Goal: Information Seeking & Learning: Learn about a topic

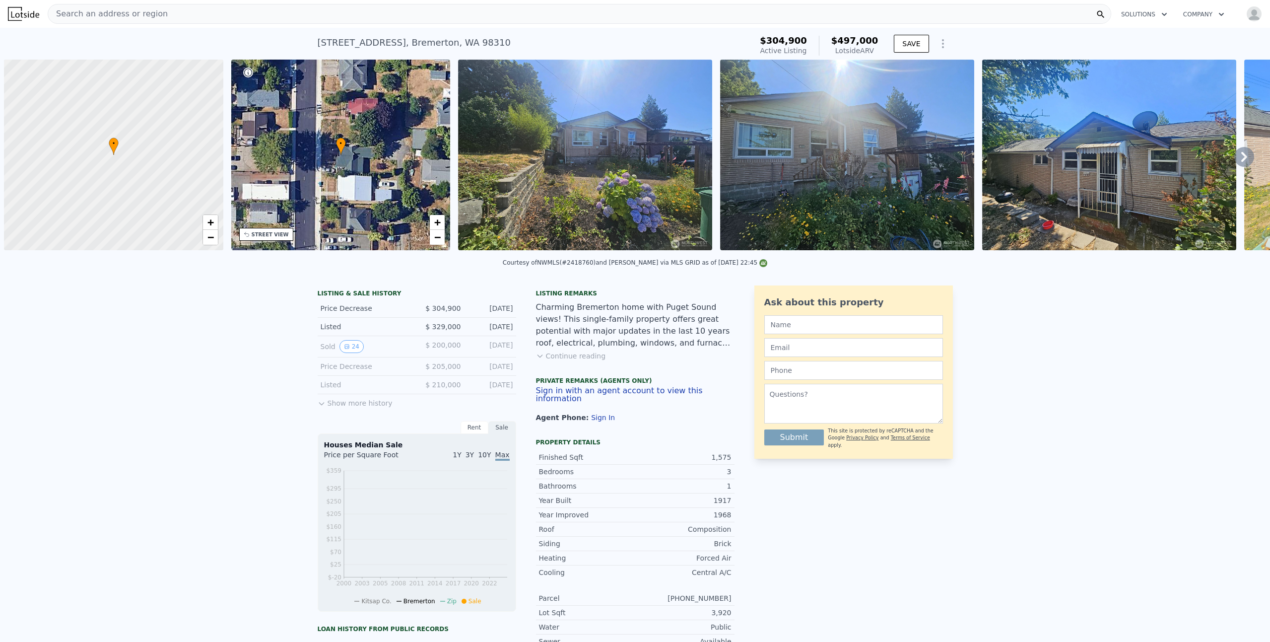
scroll to position [0, 4]
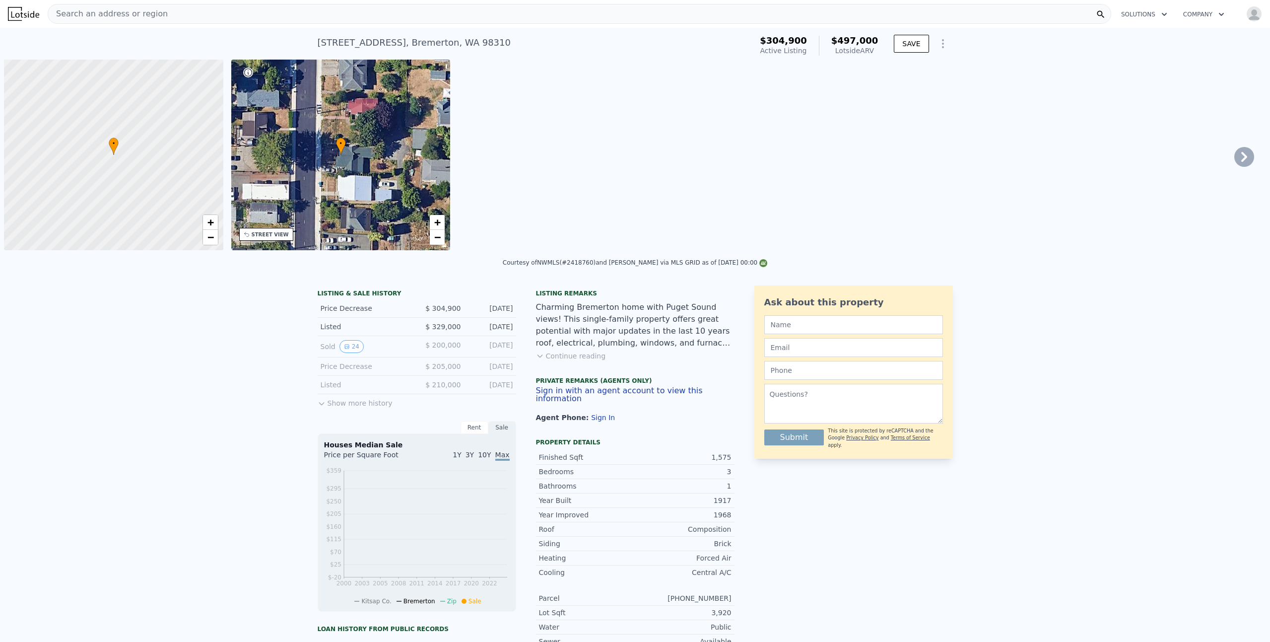
scroll to position [0, 4]
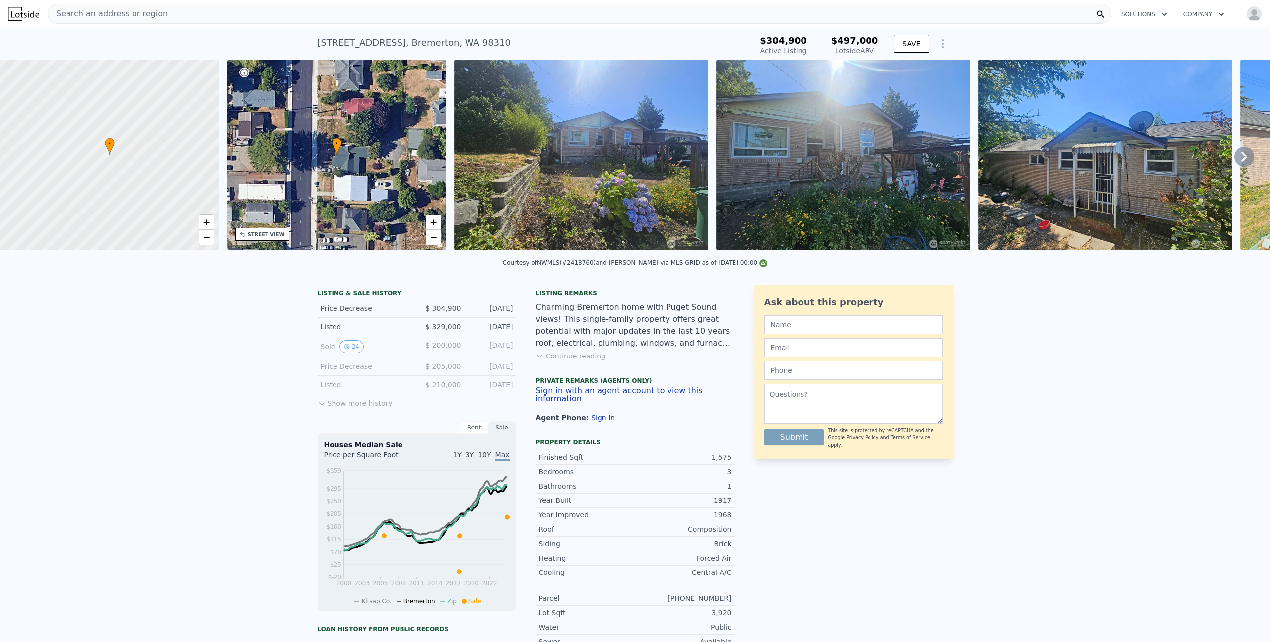
click at [460, 11] on div "Search an address or region" at bounding box center [579, 14] width 1063 height 20
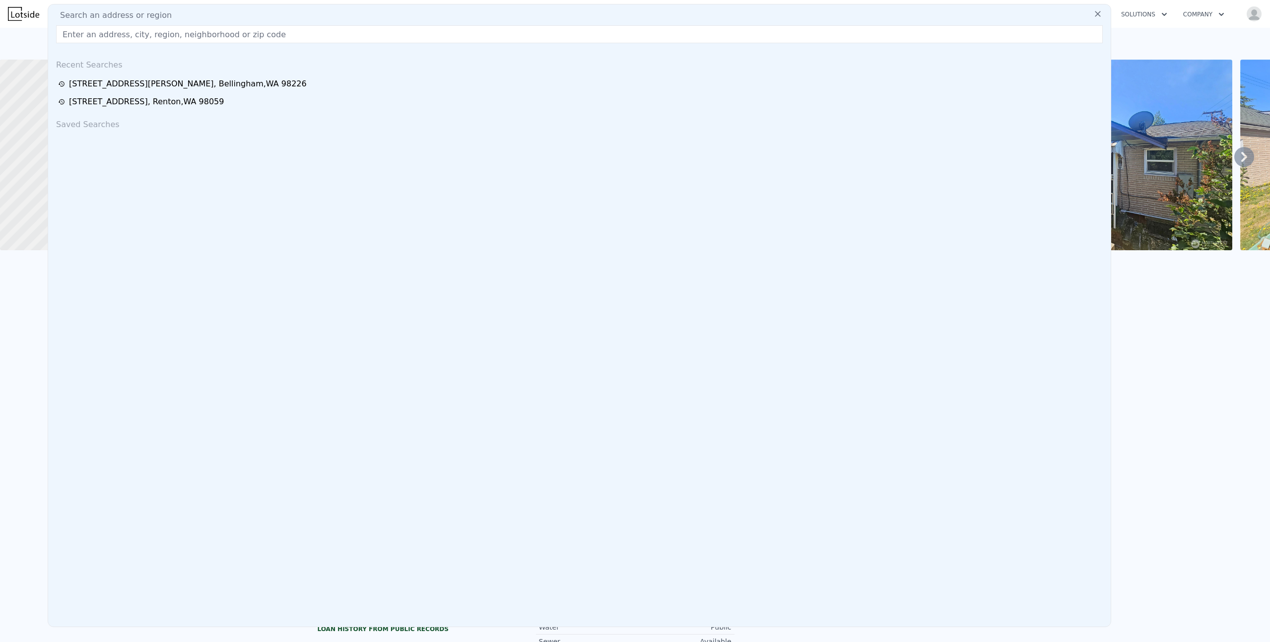
click at [154, 36] on input "text" at bounding box center [579, 34] width 1047 height 18
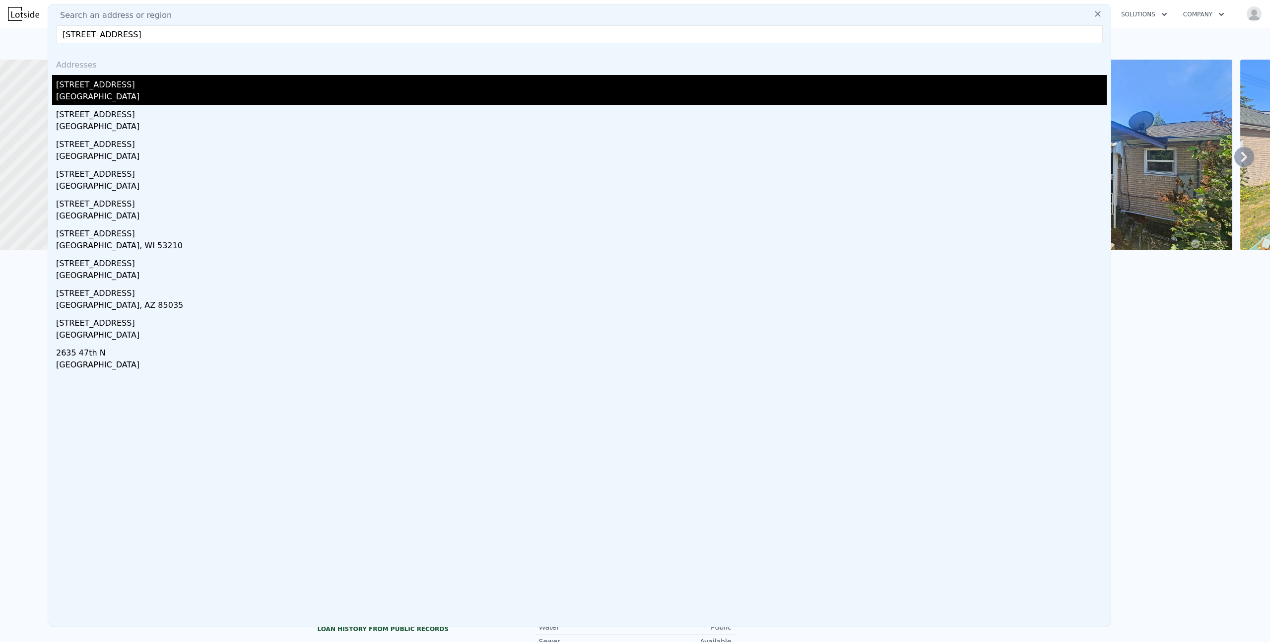
type input "[STREET_ADDRESS]"
click at [127, 81] on div "[STREET_ADDRESS]" at bounding box center [581, 83] width 1050 height 16
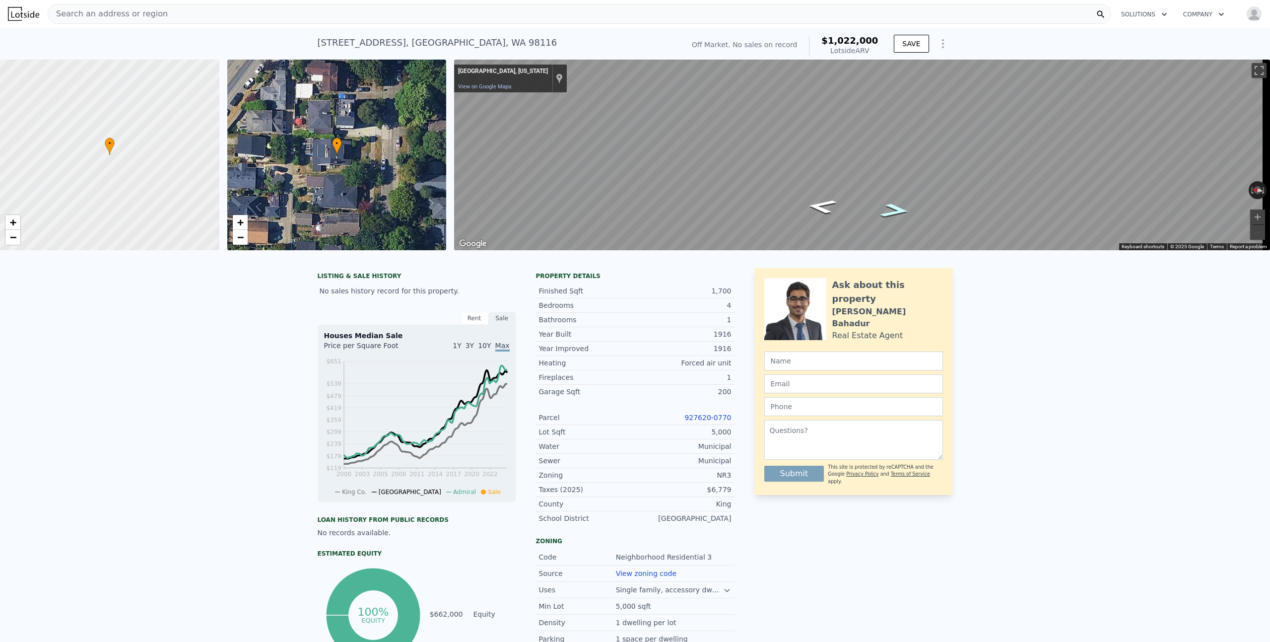
click at [892, 208] on icon "Go South" at bounding box center [895, 210] width 55 height 21
click at [819, 207] on icon "Go North" at bounding box center [826, 203] width 69 height 23
click at [819, 202] on div "Map" at bounding box center [862, 155] width 816 height 191
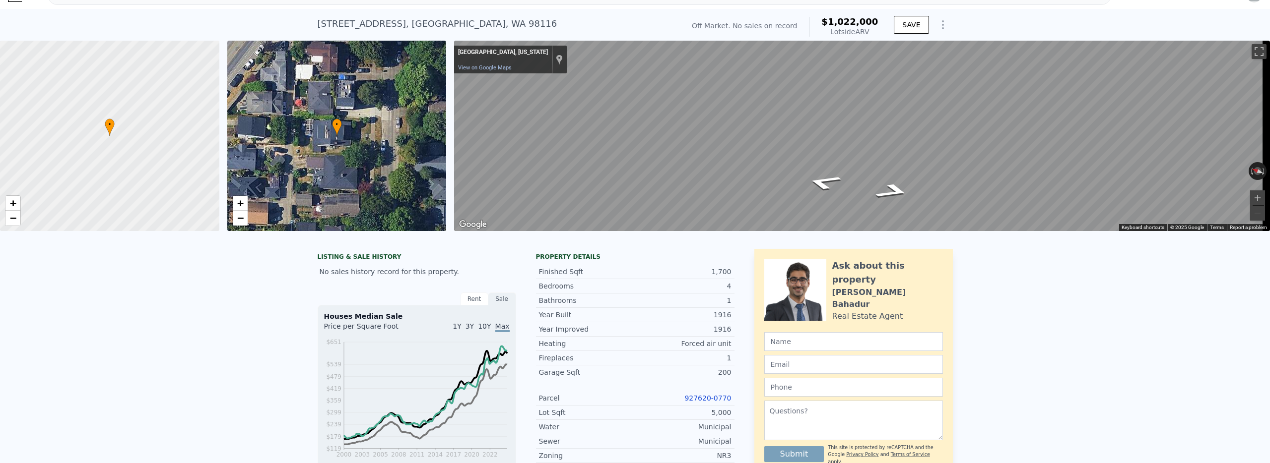
scroll to position [32, 0]
